Goal: Transaction & Acquisition: Book appointment/travel/reservation

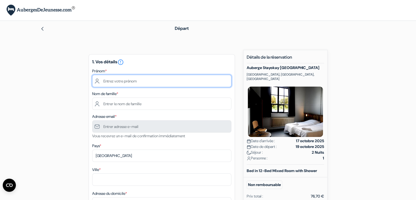
click at [141, 82] on input "text" at bounding box center [161, 81] width 139 height 12
type input "Diane"
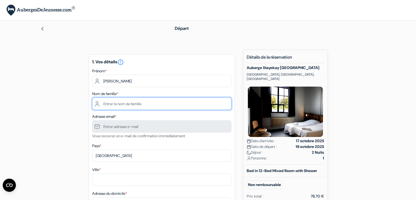
click at [112, 106] on input "text" at bounding box center [161, 103] width 139 height 12
type input "Champagnat-Becker"
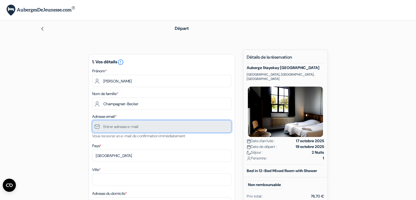
click at [129, 127] on input "text" at bounding box center [161, 126] width 139 height 12
click at [126, 127] on input "text" at bounding box center [161, 126] width 139 height 12
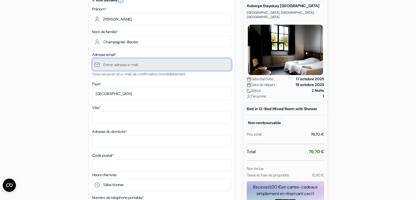
scroll to position [63, 0]
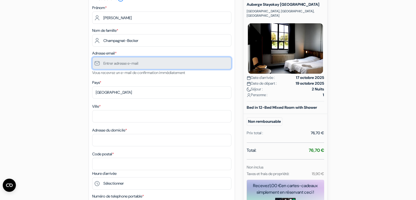
click at [105, 64] on input "text" at bounding box center [161, 63] width 139 height 12
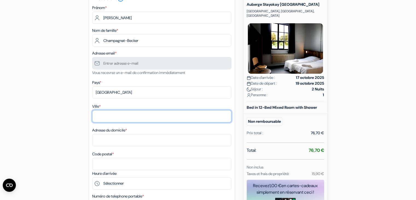
click at [121, 118] on input "Ville *" at bounding box center [161, 116] width 139 height 12
type input "Nevers"
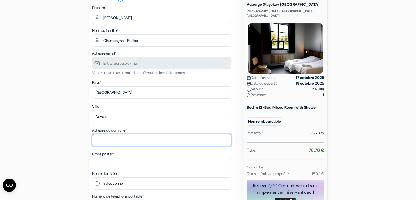
click at [103, 135] on input "Adresse du domicile *" at bounding box center [161, 140] width 139 height 12
type input "9 Chemin Jean Nohain"
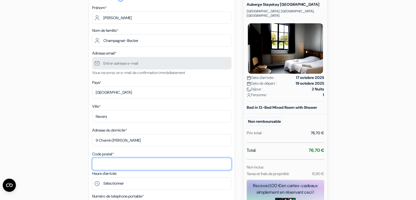
type input "58000"
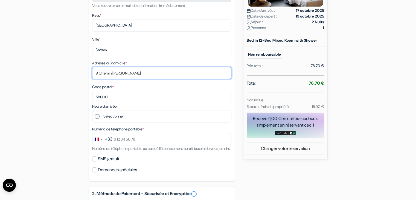
scroll to position [131, 0]
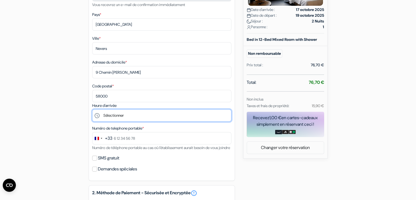
click at [133, 114] on select "Sélectionner 15:00 16:00 17:00 18:00 19:00 20:00 21:00 22:00" at bounding box center [161, 115] width 139 height 12
select select "15"
click at [92, 110] on select "Sélectionner 15:00 16:00 17:00 18:00 19:00 20:00 21:00 22:00" at bounding box center [161, 115] width 139 height 12
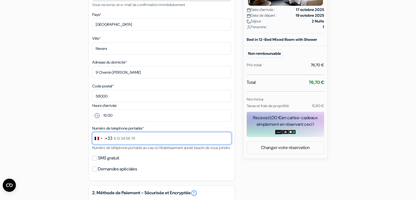
click at [118, 140] on input "text" at bounding box center [161, 138] width 139 height 12
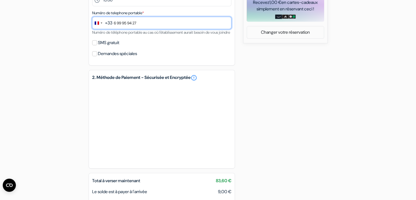
scroll to position [247, 0]
type input "6 99 95 94 27"
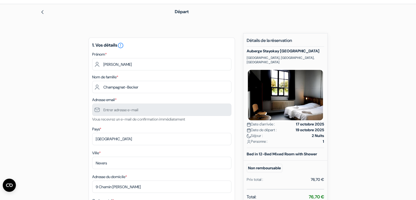
scroll to position [9, 0]
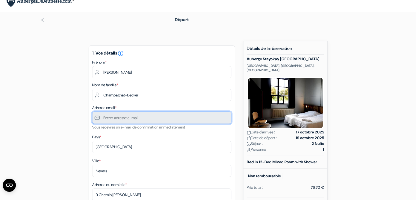
click at [146, 116] on input "text" at bounding box center [161, 117] width 139 height 12
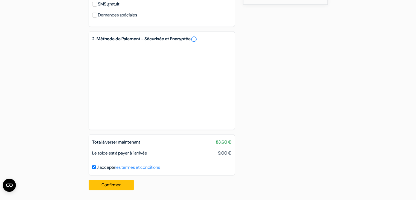
scroll to position [292, 0]
click at [113, 185] on button "Confirmer Loading..." at bounding box center [111, 184] width 45 height 10
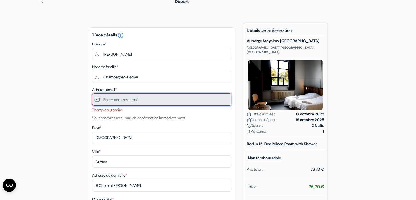
scroll to position [27, 0]
click at [148, 98] on input "text" at bounding box center [161, 100] width 139 height 12
click at [128, 101] on input "text" at bounding box center [161, 100] width 139 height 12
click at [96, 99] on input "text" at bounding box center [161, 100] width 139 height 12
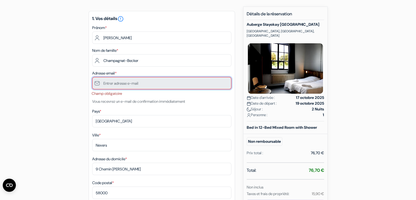
scroll to position [42, 0]
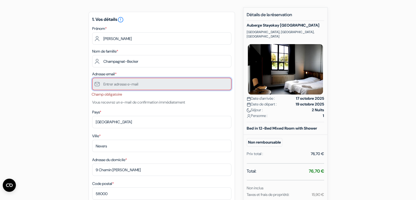
click at [104, 85] on input "text" at bounding box center [161, 84] width 139 height 12
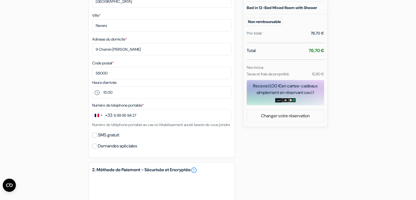
scroll to position [301, 0]
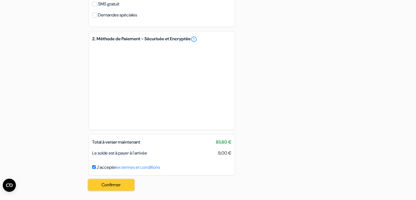
click at [115, 185] on button "Confirmer Loading..." at bounding box center [111, 184] width 45 height 10
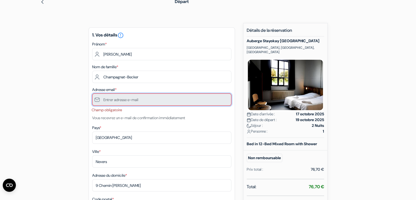
scroll to position [27, 0]
drag, startPoint x: 153, startPoint y: 104, endPoint x: 94, endPoint y: 98, distance: 59.3
click at [94, 98] on input "text" at bounding box center [161, 100] width 139 height 12
click at [144, 101] on input "text" at bounding box center [161, 100] width 139 height 12
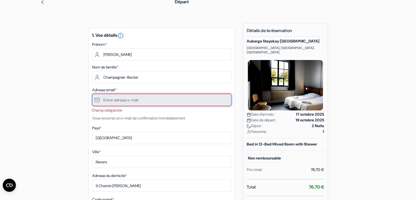
click at [144, 101] on input "text" at bounding box center [161, 100] width 139 height 12
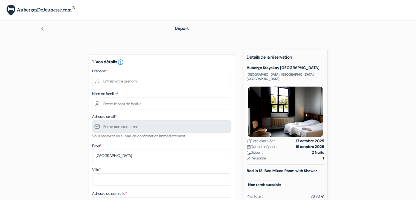
scroll to position [27, 0]
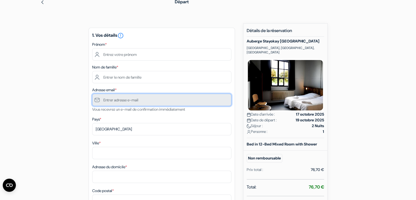
click at [108, 101] on input "text" at bounding box center [161, 100] width 139 height 12
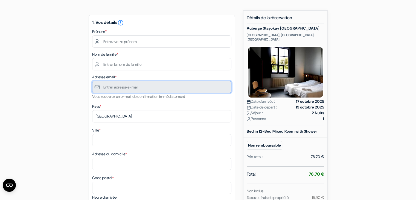
scroll to position [0, 0]
